Goal: Find specific page/section: Find specific page/section

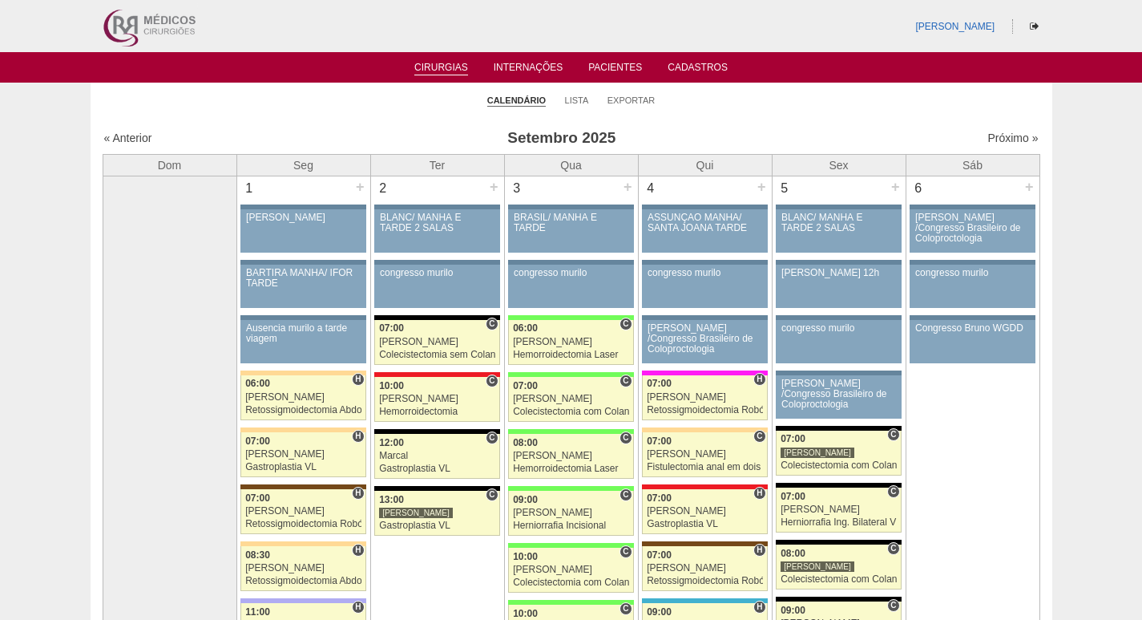
click at [163, 26] on img at bounding box center [148, 26] width 99 height 52
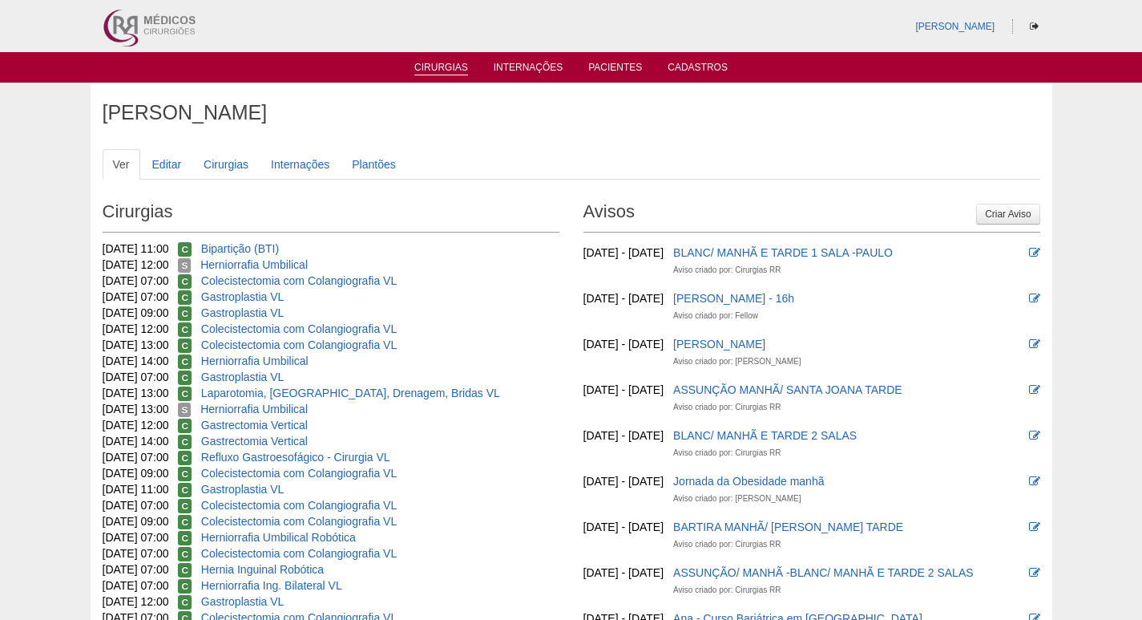
click at [451, 77] on ul "Cirurgias Internações Pacientes Cadastros" at bounding box center [571, 67] width 1142 height 30
click at [454, 71] on link "Cirurgias" at bounding box center [441, 69] width 54 height 14
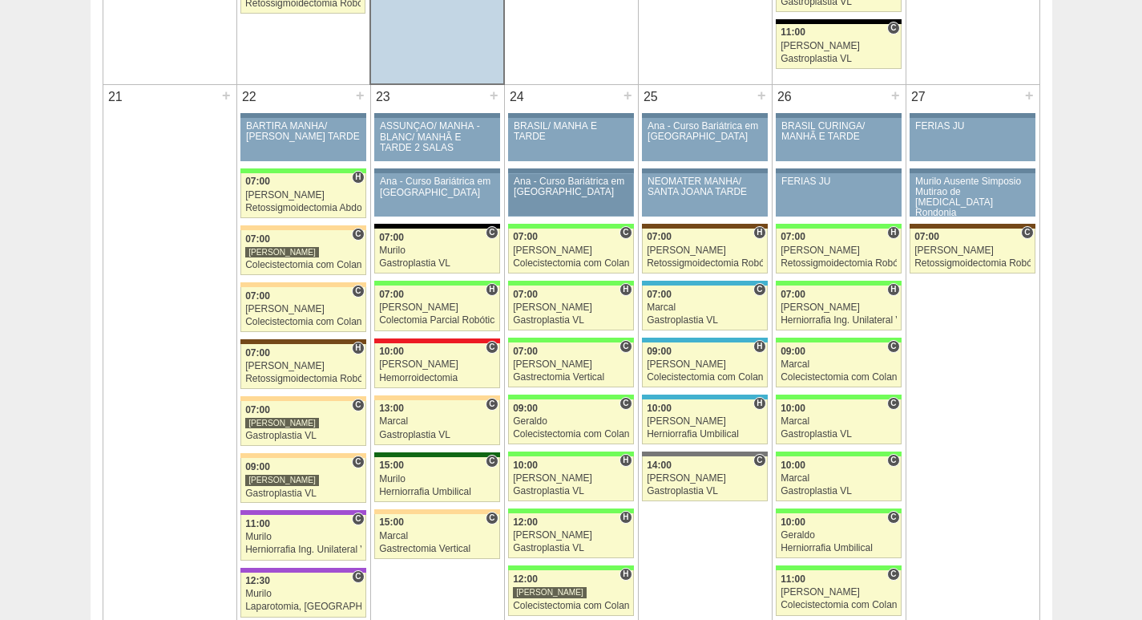
scroll to position [2726, 0]
